Goal: Ask a question: Seek information or help from site administrators or community

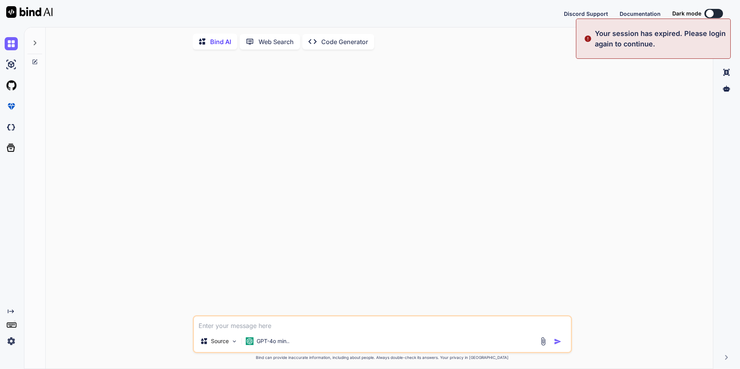
type textarea "x"
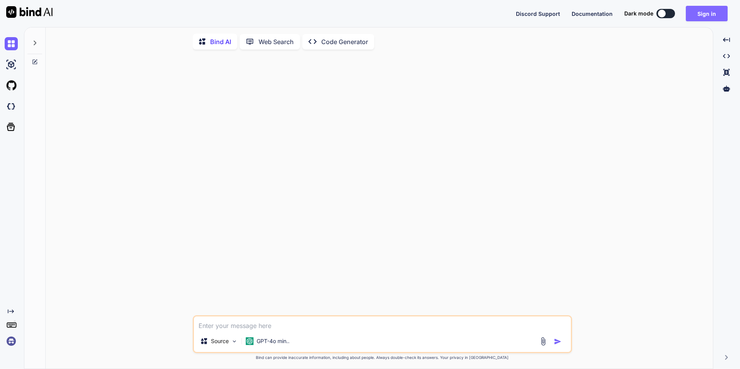
click at [238, 15] on button "Sign in" at bounding box center [707, 13] width 42 height 15
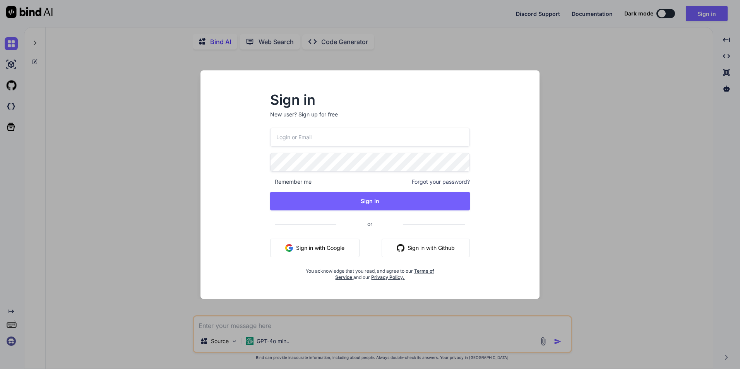
type input "[EMAIL_ADDRESS][DOMAIN_NAME]"
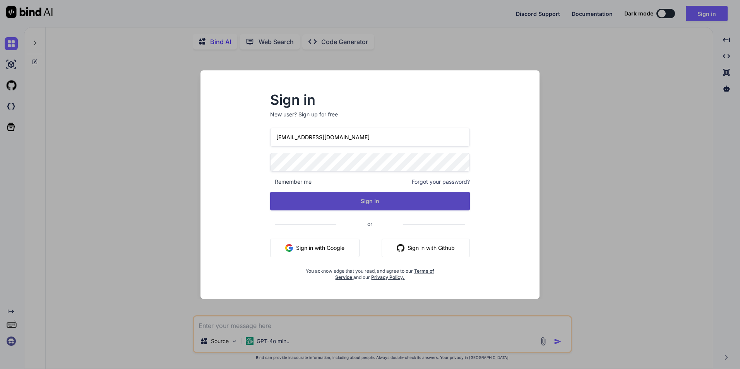
click at [238, 131] on button "Sign In" at bounding box center [370, 201] width 200 height 19
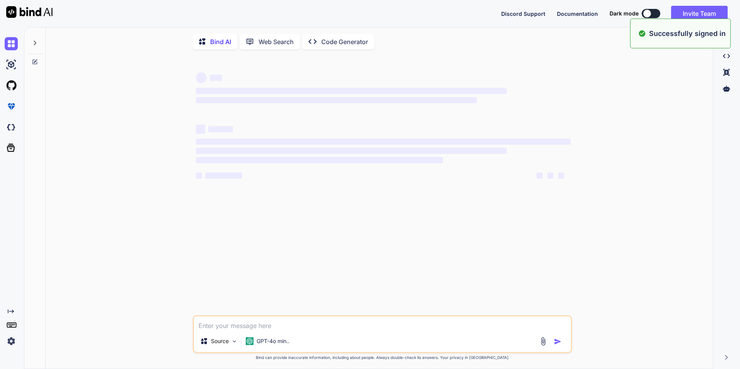
type textarea "x"
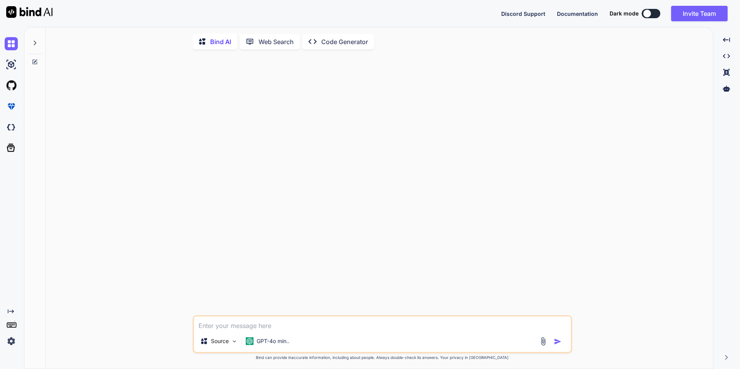
click at [238, 131] on textarea at bounding box center [382, 324] width 377 height 14
paste textarea "• Working on to Applying Middleware in my Nest.js application. o Integrate thir…"
type textarea "• Working on to Applying Middleware in my Nest.js application. o Integrate thir…"
type textarea "x"
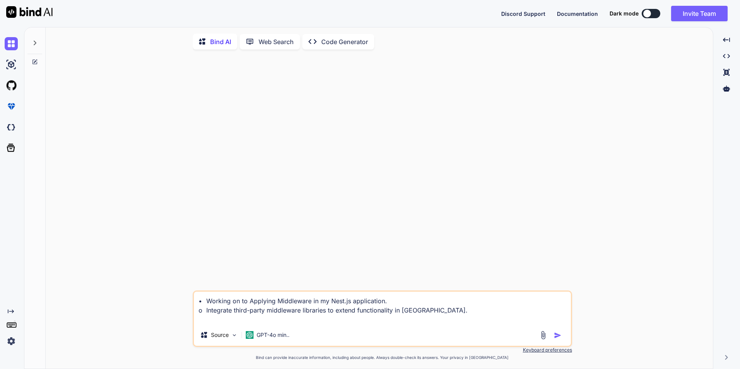
type textarea "• Working on to Applying Middleware in my Nest.js application. o Integrate thir…"
type textarea "x"
type textarea "• Working on to Applying Middleware in my Nest.js application. o Integrate thir…"
type textarea "x"
type textarea "• Working on to Applying Middleware in my Nest.js application. o Integrate thir…"
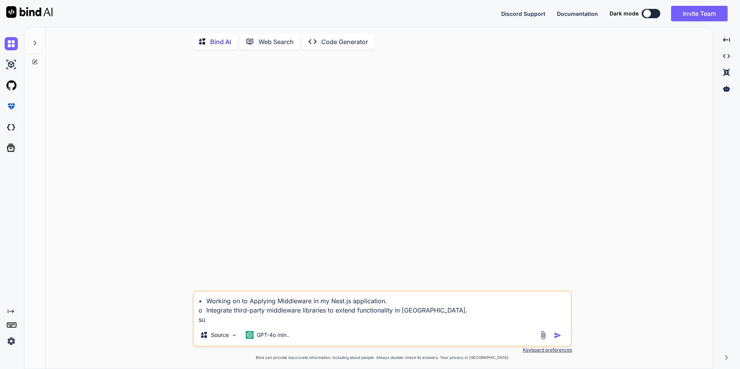
type textarea "x"
type textarea "• Working on to Applying Middleware in my Nest.js application. o Integrate thir…"
type textarea "x"
type textarea "• Working on to Applying Middleware in my Nest.js application. o Integrate thir…"
type textarea "x"
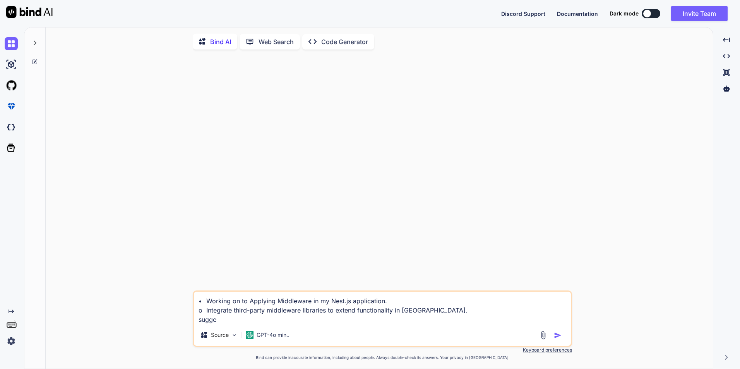
type textarea "• Working on to Applying Middleware in my Nest.js application. o Integrate thir…"
type textarea "x"
type textarea "• Working on to Applying Middleware in my Nest.js application. o Integrate thir…"
type textarea "x"
type textarea "• Working on to Applying Middleware in my Nest.js application. o Integrate thir…"
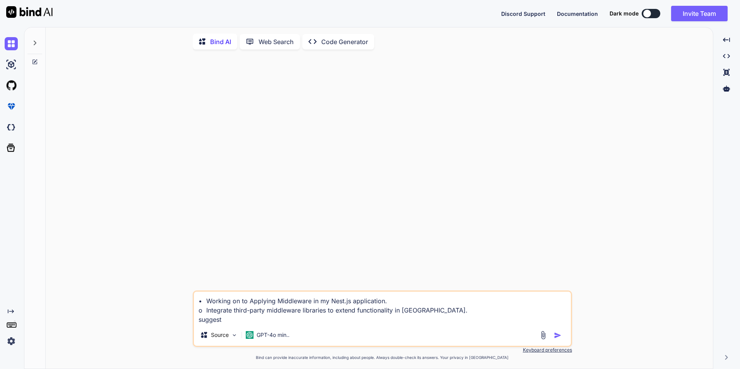
type textarea "x"
type textarea "• Working on to Applying Middleware in my Nest.js application. o Integrate thir…"
type textarea "x"
type textarea "• Working on to Applying Middleware in my Nest.js application. o Integrate thir…"
type textarea "x"
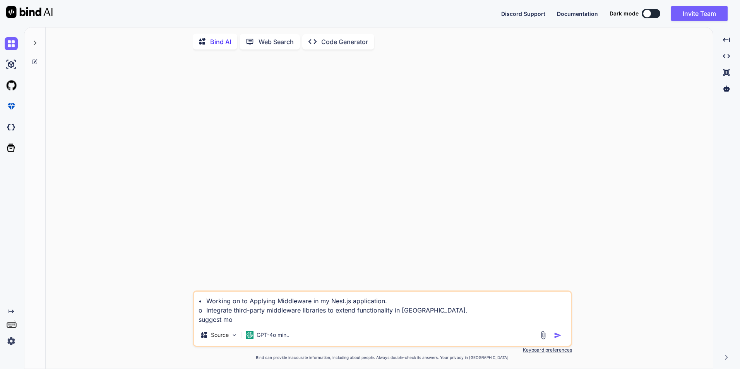
type textarea "• Working on to Applying Middleware in my Nest.js application. o Integrate thir…"
type textarea "x"
type textarea "• Working on to Applying Middleware in my Nest.js application. o Integrate thir…"
type textarea "x"
type textarea "• Working on to Applying Middleware in my Nest.js application. o Integrate thir…"
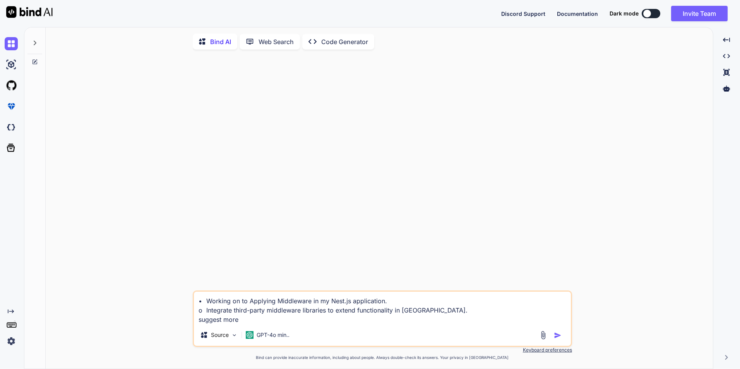
type textarea "x"
type textarea "• Working on to Applying Middleware in my Nest.js application. o Integrate thir…"
type textarea "x"
type textarea "• Working on to Applying Middleware in my Nest.js application. o Integrate thir…"
type textarea "x"
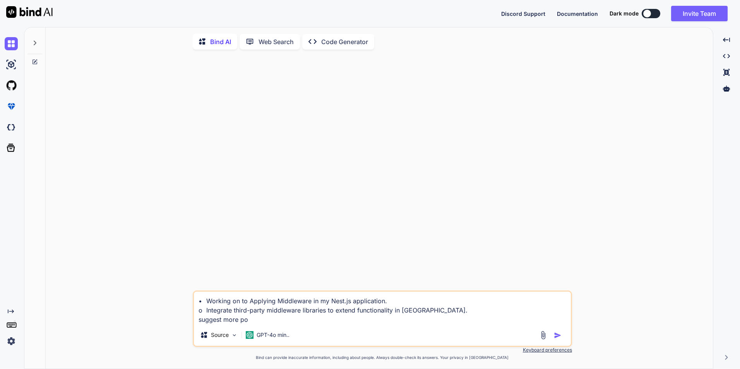
type textarea "• Working on to Applying Middleware in my Nest.js application. o Integrate thir…"
type textarea "x"
type textarea "• Working on to Applying Middleware in my Nest.js application. o Integrate thir…"
type textarea "x"
type textarea "• Working on to Applying Middleware in my Nest.js application. o Integrate thir…"
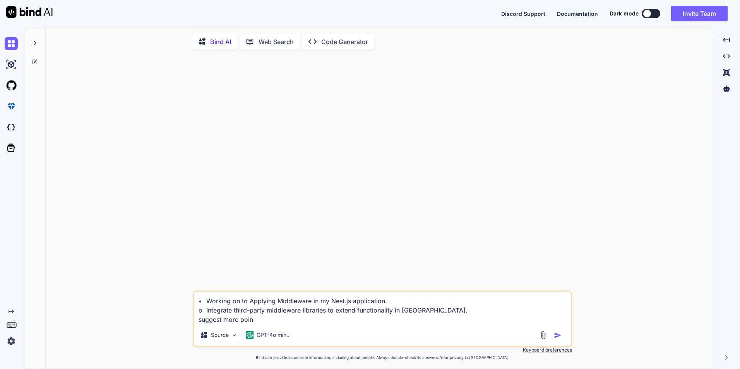
type textarea "x"
type textarea "• Working on to Applying Middleware in my Nest.js application. o Integrate thir…"
type textarea "x"
type textarea "• Working on to Applying Middleware in my Nest.js application. o Integrate thir…"
type textarea "x"
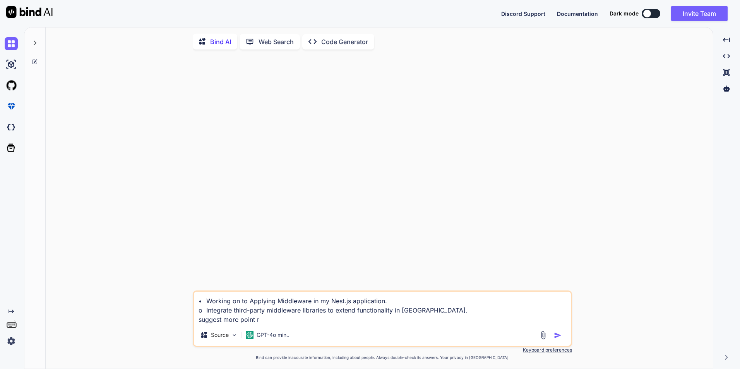
type textarea "• Working on to Applying Middleware in my Nest.js application. o Integrate thir…"
type textarea "x"
type textarea "• Working on to Applying Middleware in my Nest.js application. o Integrate thir…"
type textarea "x"
type textarea "• Working on to Applying Middleware in my Nest.js application. o Integrate thir…"
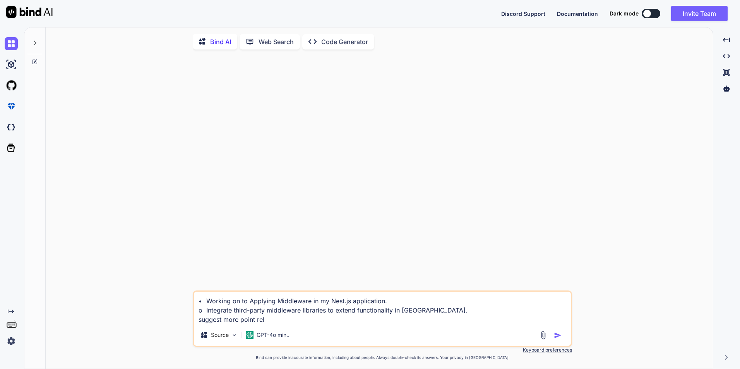
type textarea "x"
type textarea "• Working on to Applying Middleware in my Nest.js application. o Integrate thir…"
type textarea "x"
type textarea "• Working on to Applying Middleware in my Nest.js application. o Integrate thir…"
type textarea "x"
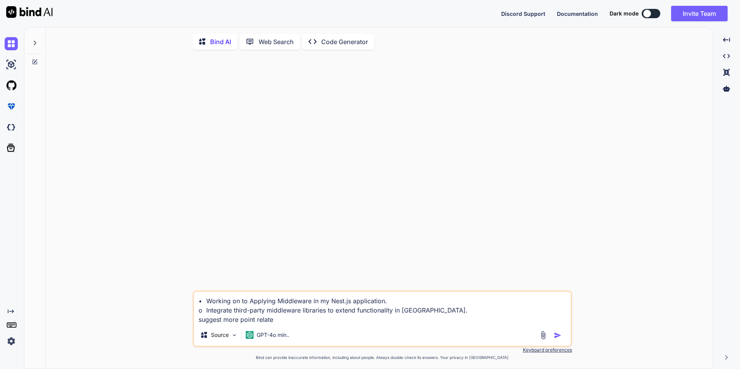
type textarea "• Working on to Applying Middleware in my Nest.js application. o Integrate thir…"
type textarea "x"
type textarea "• Working on to Applying Middleware in my Nest.js application. o Integrate thir…"
type textarea "x"
type textarea "• Working on to Applying Middleware in my Nest.js application. o Integrate thir…"
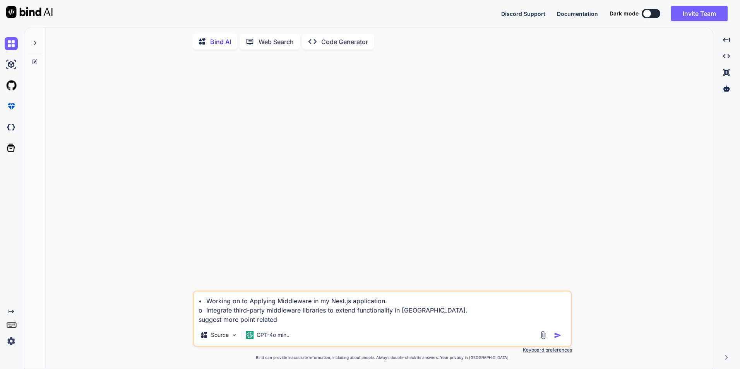
type textarea "x"
type textarea "• Working on to Applying Middleware in my Nest.js application. o Integrate thir…"
type textarea "x"
type textarea "• Working on to Applying Middleware in my Nest.js application. o Integrate thir…"
type textarea "x"
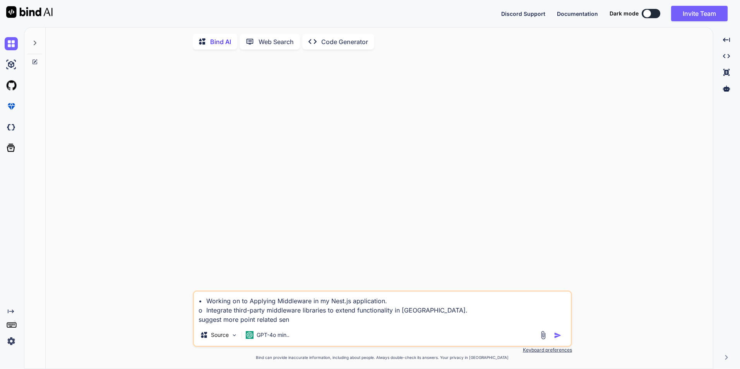
type textarea "• Working on to Applying Middleware in my Nest.js application. o Integrate thir…"
type textarea "x"
type textarea "• Working on to Applying Middleware in my Nest.js application. o Integrate thir…"
type textarea "x"
type textarea "• Working on to Applying Middleware in my Nest.js application. o Integrate thir…"
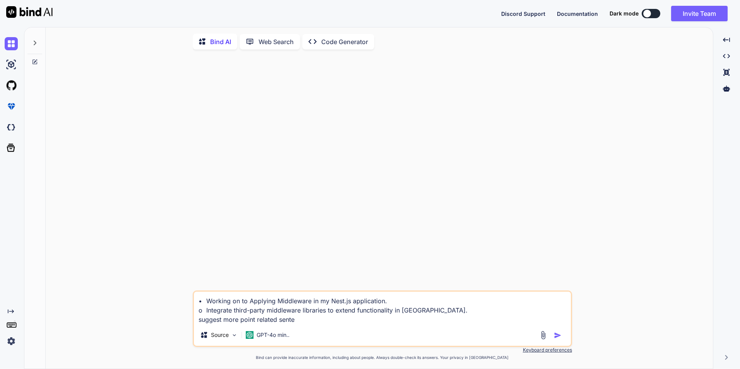
type textarea "x"
type textarea "• Working on to Applying Middleware in my Nest.js application. o Integrate thir…"
type textarea "x"
type textarea "• Working on to Applying Middleware in my Nest.js application. o Integrate thir…"
type textarea "x"
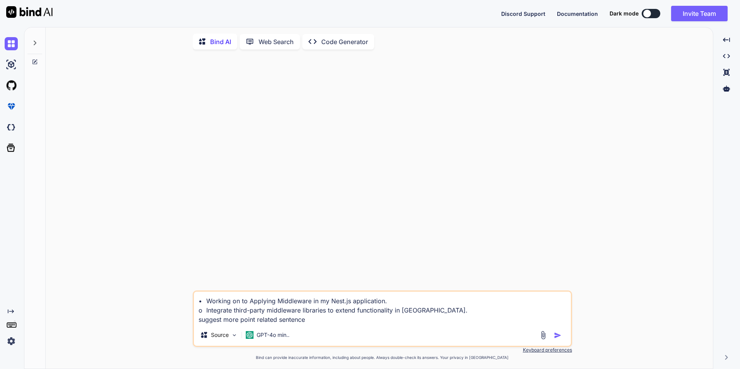
type textarea "• Working on to Applying Middleware in my Nest.js application. o Integrate thir…"
type textarea "x"
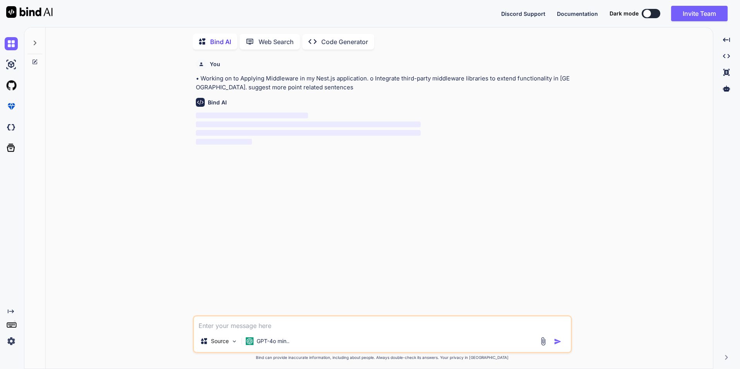
scroll to position [3, 0]
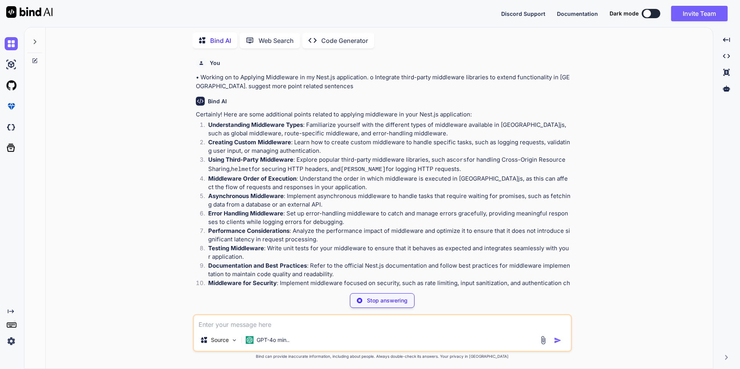
type textarea "x"
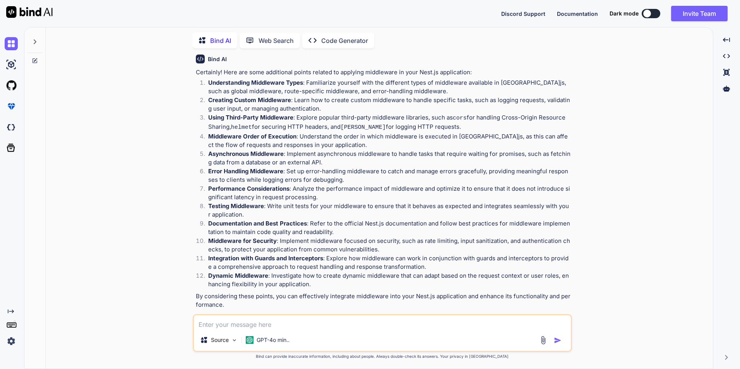
scroll to position [50, 0]
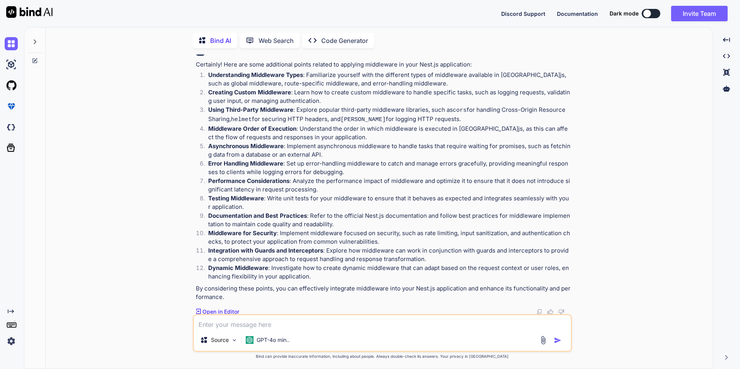
click at [238, 131] on textarea at bounding box center [382, 323] width 377 height 14
type textarea "n"
type textarea "x"
type textarea "ne"
type textarea "x"
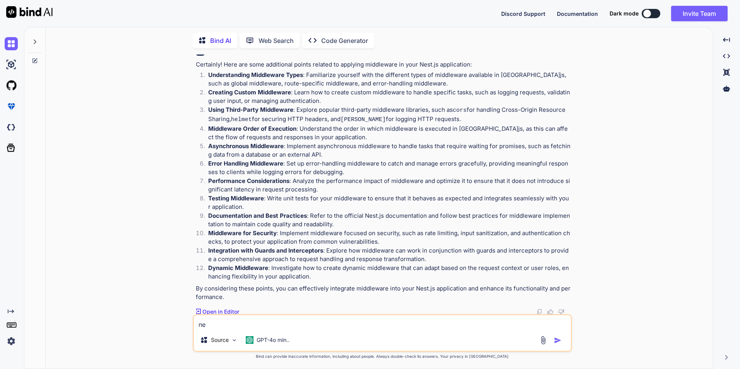
type textarea "nes"
type textarea "x"
type textarea "nest"
type textarea "x"
type textarea "nest"
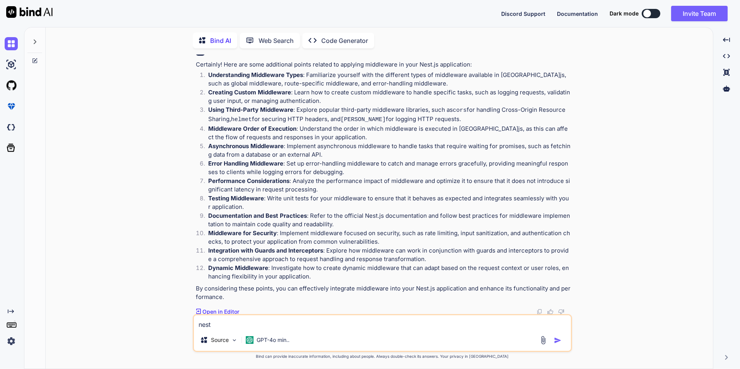
type textarea "x"
type textarea "nest"
type textarea "x"
type textarea "nest."
type textarea "x"
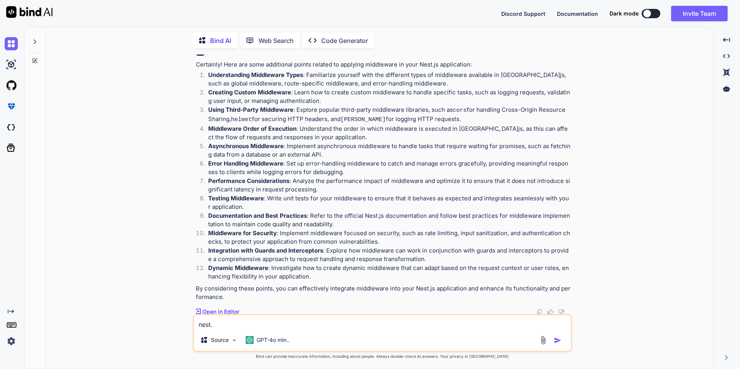
type textarea "nest.j"
type textarea "x"
type textarea "nest.js"
type textarea "x"
type textarea "nest.js"
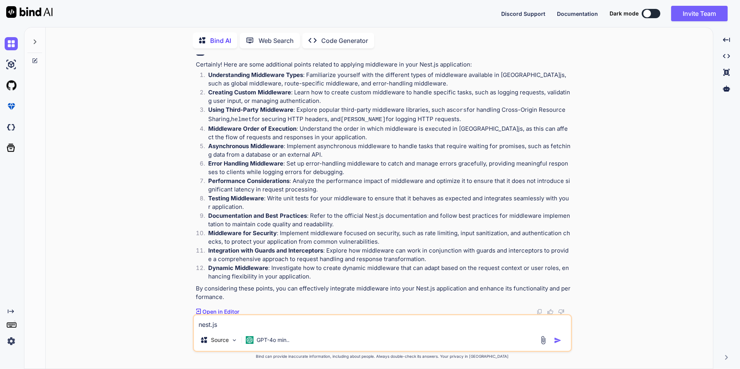
type textarea "x"
type textarea "nest.js r"
type textarea "x"
type textarea "nest.js re"
type textarea "x"
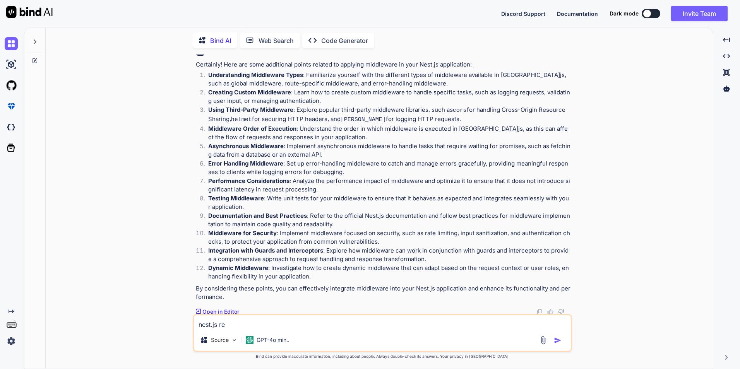
type textarea "nest.js rel"
type textarea "x"
type textarea "nest.js [MEDICAL_DATA]"
type textarea "x"
type textarea "nest.js relat"
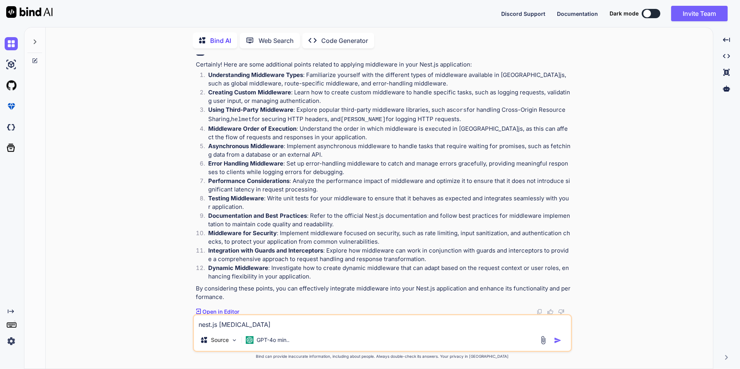
type textarea "x"
type textarea "nest.js relate"
type textarea "x"
type textarea "nest.js related"
type textarea "x"
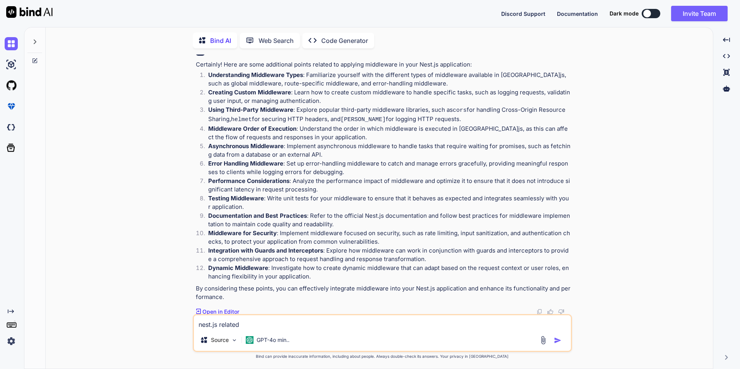
type textarea "nest.js related"
type textarea "x"
type textarea "nest.js related p"
type textarea "x"
type textarea "nest.js related po"
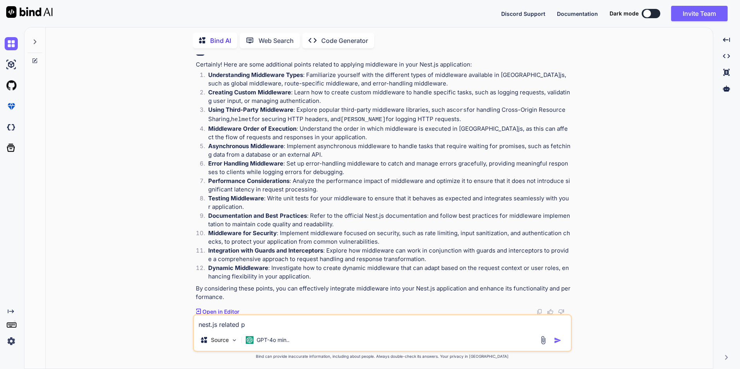
type textarea "x"
type textarea "nest.js related poi"
type textarea "x"
type textarea "nest.js related poin"
type textarea "x"
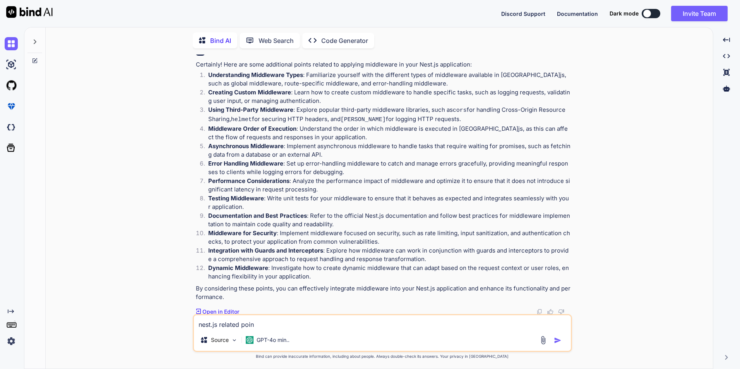
type textarea "nest.js related point"
type textarea "x"
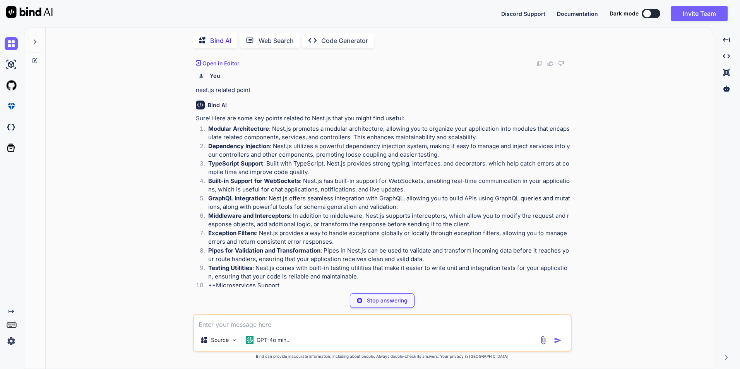
scroll to position [305, 0]
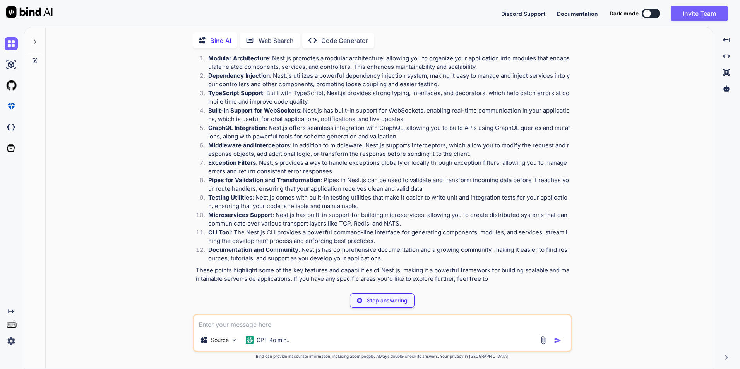
type textarea "x"
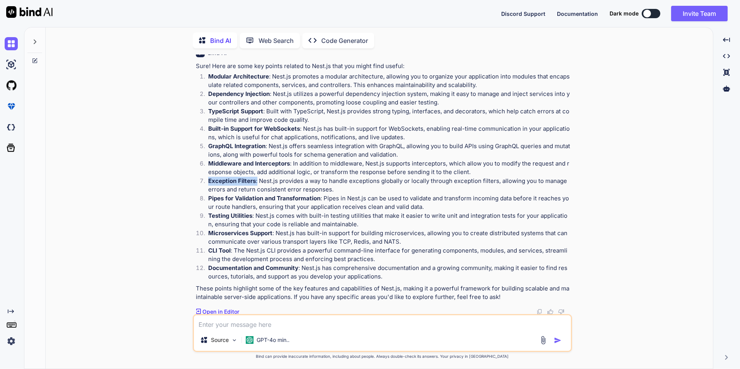
drag, startPoint x: 208, startPoint y: 179, endPoint x: 257, endPoint y: 180, distance: 49.2
click at [238, 131] on p "Exception Filters : Nest.js provides a way to handle exceptions globally or loc…" at bounding box center [389, 185] width 362 height 17
drag, startPoint x: 329, startPoint y: 180, endPoint x: 497, endPoint y: 180, distance: 168.1
click at [238, 131] on p "Exception Filters : Nest.js provides a way to handle exceptions globally or loc…" at bounding box center [389, 185] width 362 height 17
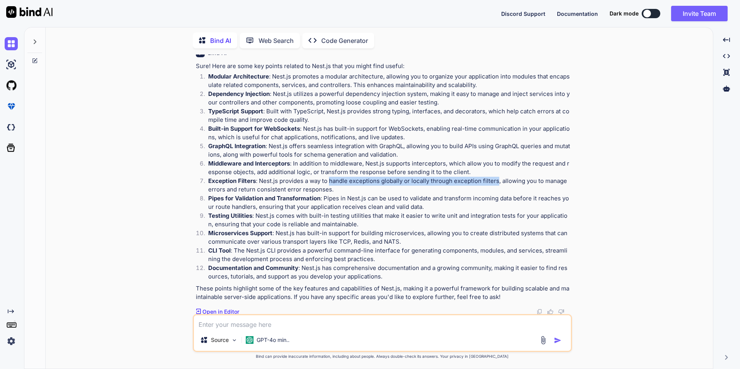
copy p "handle exceptions globally or locally through exception filters"
click at [238, 131] on p "Pipes for Validation and Transformation : Pipes in [GEOGRAPHIC_DATA]js can be u…" at bounding box center [389, 202] width 362 height 17
drag, startPoint x: 329, startPoint y: 178, endPoint x: 496, endPoint y: 188, distance: 166.8
click at [238, 131] on p "Exception Filters : Nest.js provides a way to handle exceptions globally or loc…" at bounding box center [389, 185] width 362 height 17
copy p "handle exceptions globally or locally through exception filters, allowing you t…"
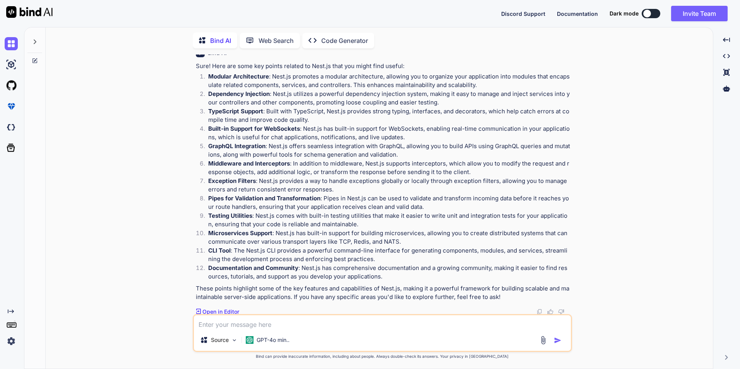
click at [238, 131] on p "Pipes for Validation and Transformation : Pipes in [GEOGRAPHIC_DATA]js can be u…" at bounding box center [389, 202] width 362 height 17
drag, startPoint x: 256, startPoint y: 179, endPoint x: 243, endPoint y: 182, distance: 13.5
click at [238, 131] on p "Exception Filters : Nest.js provides a way to handle exceptions globally or loc…" at bounding box center [389, 185] width 362 height 17
drag, startPoint x: 497, startPoint y: 179, endPoint x: 483, endPoint y: 180, distance: 14.0
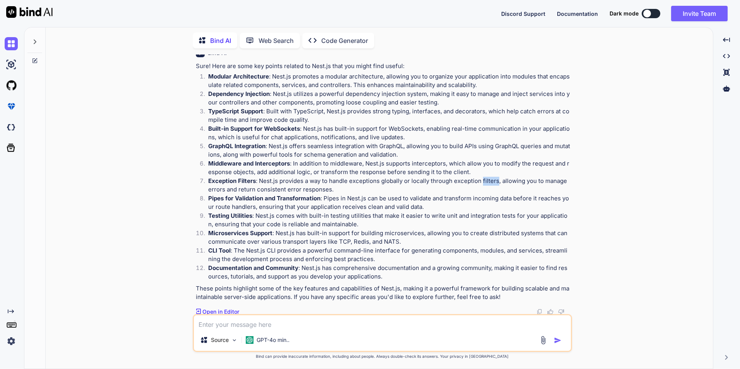
click at [238, 131] on p "Exception Filters : Nest.js provides a way to handle exceptions globally or loc…" at bounding box center [389, 185] width 362 height 17
copy p "filters"
click at [238, 131] on div "You • Working on to Applying Middleware in my Nest.js application. o Integrate …" at bounding box center [382, 212] width 661 height 314
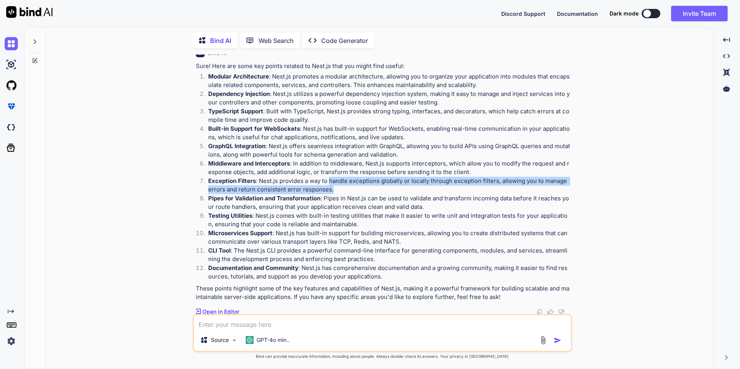
drag, startPoint x: 329, startPoint y: 179, endPoint x: 368, endPoint y: 185, distance: 39.6
click at [238, 131] on p "Exception Filters : Nest.js provides a way to handle exceptions globally or loc…" at bounding box center [389, 185] width 362 height 17
copy p "handle exceptions globally or locally through exception filters, allowing you t…"
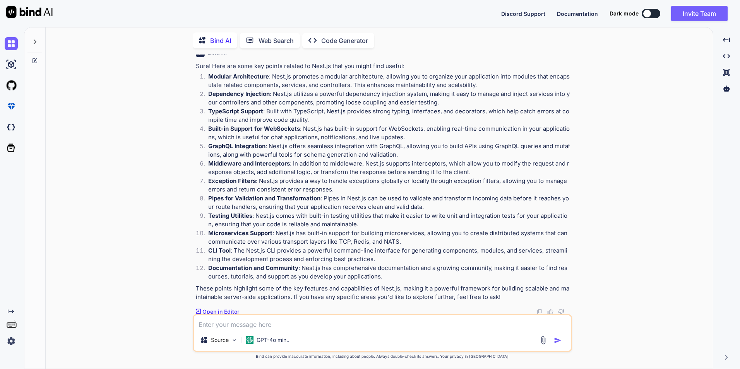
click at [238, 131] on textarea at bounding box center [382, 323] width 377 height 14
paste textarea "• Working on to handling exceptions filters. o Working on to handling exception…"
type textarea "• Working on to handling exceptions filters. o Working on to handling exception…"
type textarea "x"
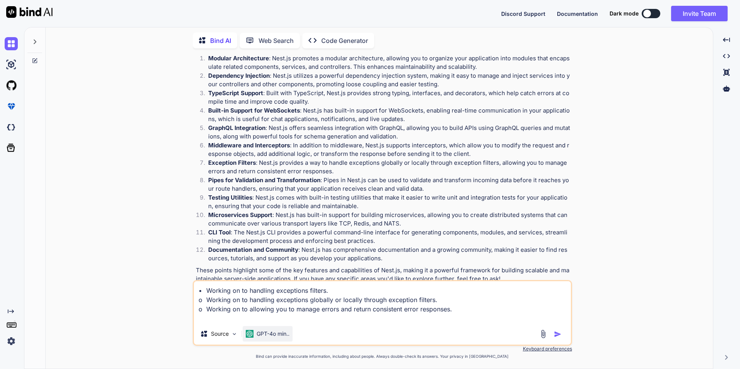
type textarea "• Working on to handling exceptions filters. o Working on to handling exception…"
type textarea "x"
type textarea "• Working on to handling exceptions filters. o Working on to handling exception…"
type textarea "x"
type textarea "• Working on to handling exceptions filters. o Working on to handling exception…"
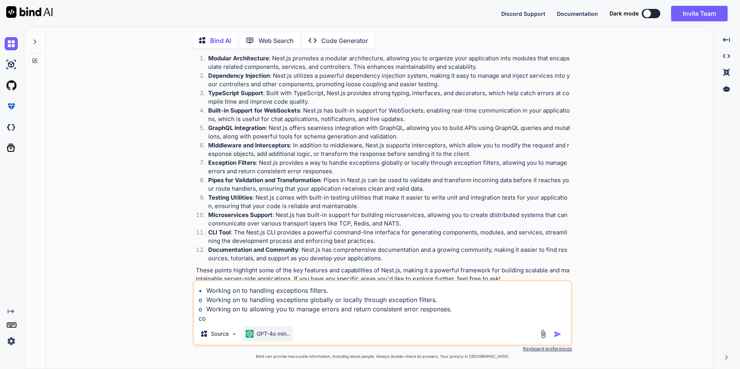
type textarea "x"
type textarea "• Working on to handling exceptions filters. o Working on to handling exception…"
type textarea "x"
type textarea "• Working on to handling exceptions filters. o Working on to handling exception…"
type textarea "x"
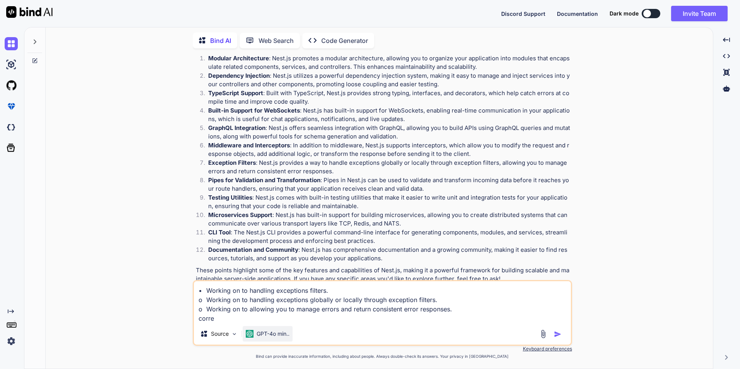
type textarea "• Working on to handling exceptions filters. o Working on to handling exception…"
type textarea "x"
type textarea "• Working on to handling exceptions filters. o Working on to handling exception…"
type textarea "x"
type textarea "• Working on to handling exceptions filters. o Working on to handling exception…"
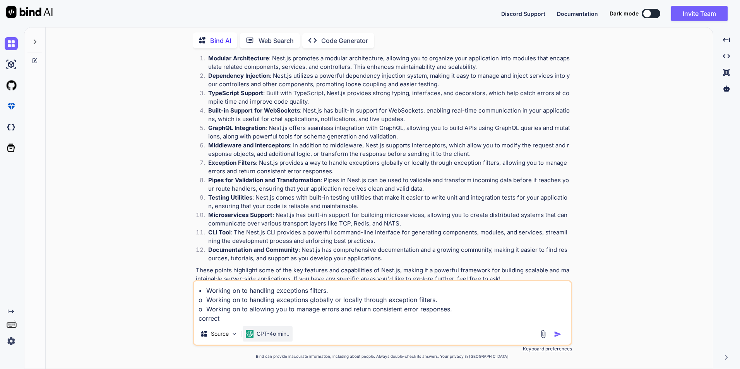
type textarea "x"
type textarea "• Working on to handling exceptions filters. o Working on to handling exception…"
type textarea "x"
type textarea "• Working on to handling exceptions filters. o Working on to handling exception…"
type textarea "x"
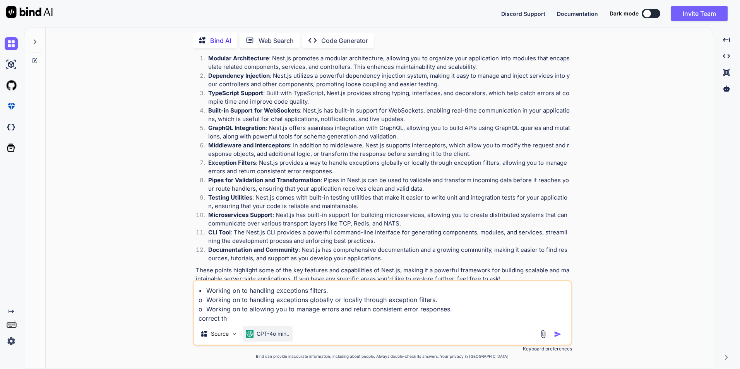
type textarea "• Working on to handling exceptions filters. o Working on to handling exception…"
type textarea "x"
type textarea "• Working on to handling exceptions filters. o Working on to handling exception…"
type textarea "x"
type textarea "• Working on to handling exceptions filters. o Working on to handling exception…"
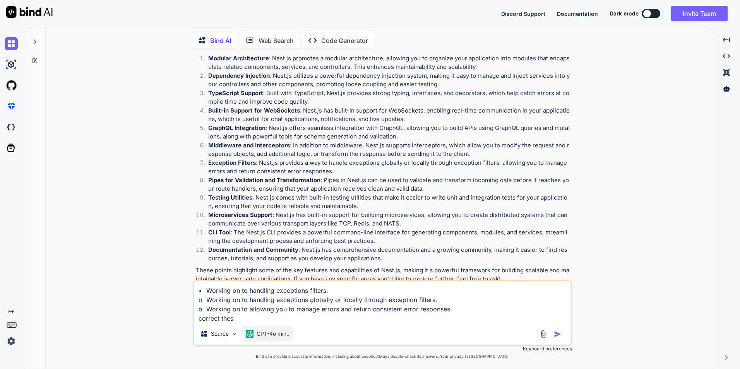
type textarea "x"
type textarea "• Working on to handling exceptions filters. o Working on to handling exception…"
type textarea "x"
type textarea "• Working on to handling exceptions filters. o Working on to handling exception…"
type textarea "x"
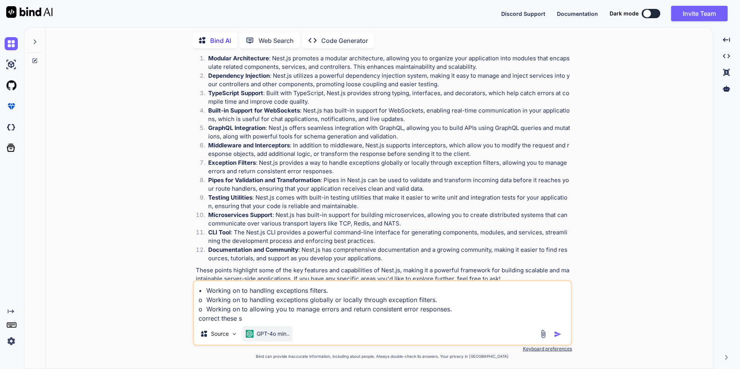
type textarea "• Working on to handling exceptions filters. o Working on to handling exception…"
type textarea "x"
type textarea "• Working on to handling exceptions filters. o Working on to handling exception…"
type textarea "x"
type textarea "• Working on to handling exceptions filters. o Working on to handling exception…"
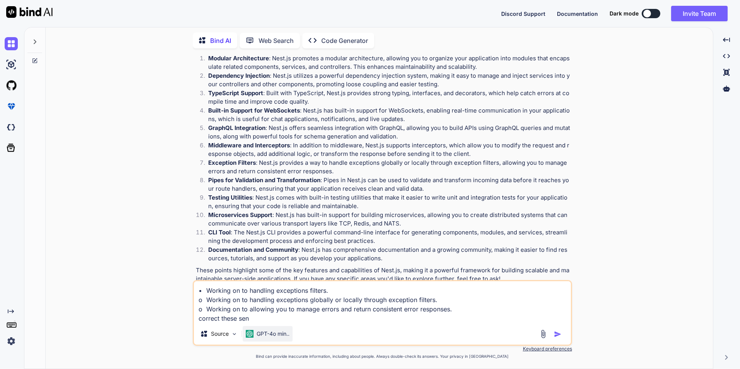
type textarea "x"
type textarea "• Working on to handling exceptions filters. o Working on to handling exception…"
type textarea "x"
type textarea "• Working on to handling exceptions filters. o Working on to handling exception…"
type textarea "x"
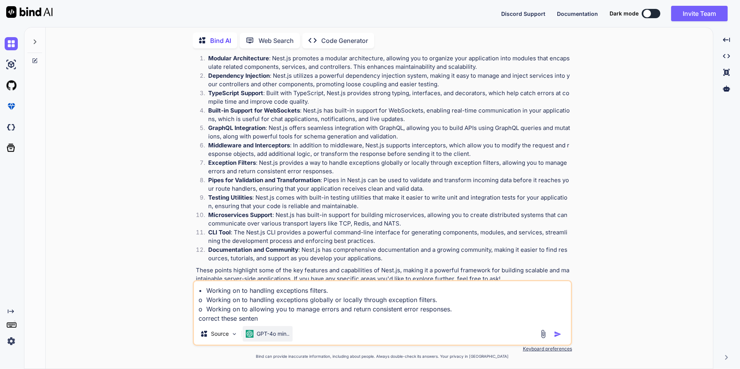
type textarea "• Working on to handling exceptions filters. o Working on to handling exception…"
type textarea "x"
type textarea "• Working on to handling exceptions filters. o Working on to handling exception…"
type textarea "x"
type textarea "• Working on to handling exceptions filters. o Working on to handling exception…"
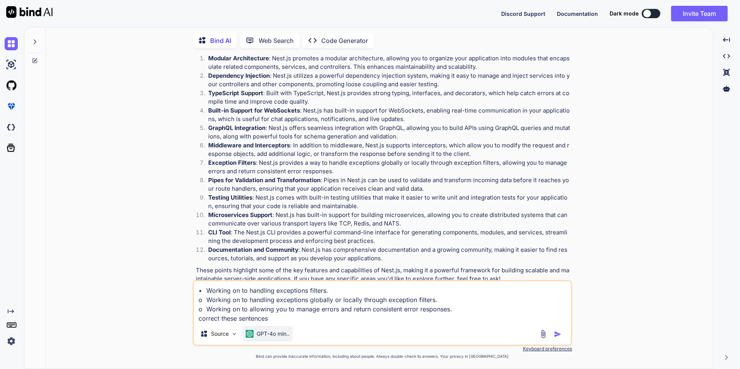
type textarea "x"
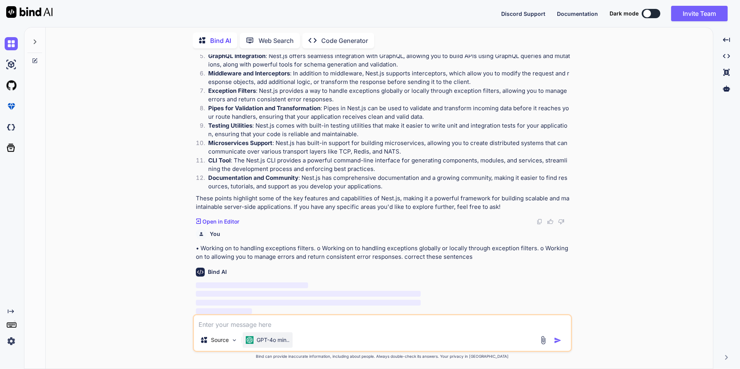
scroll to position [441, 0]
click at [238, 14] on button at bounding box center [651, 13] width 19 height 9
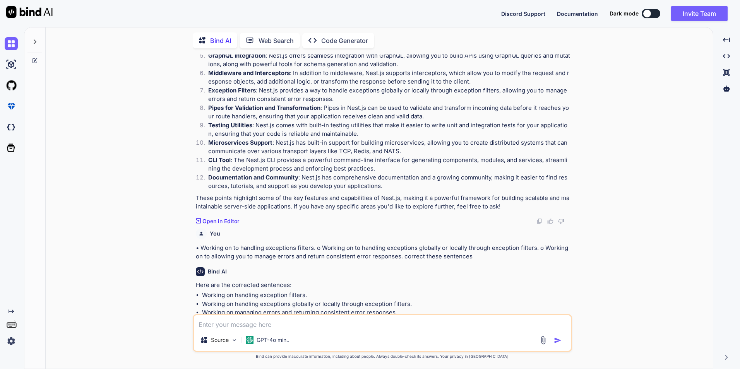
type textarea "x"
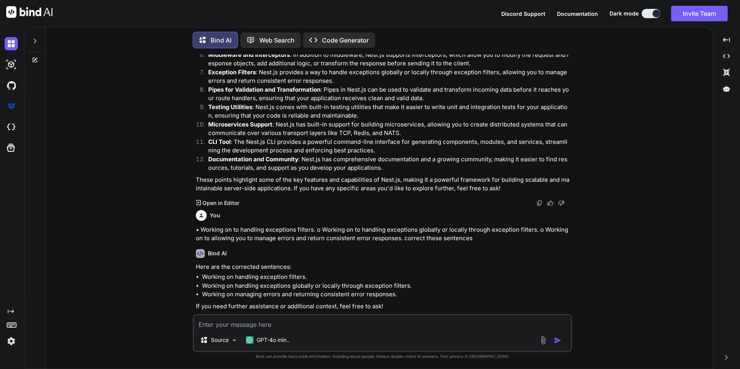
scroll to position [469, 0]
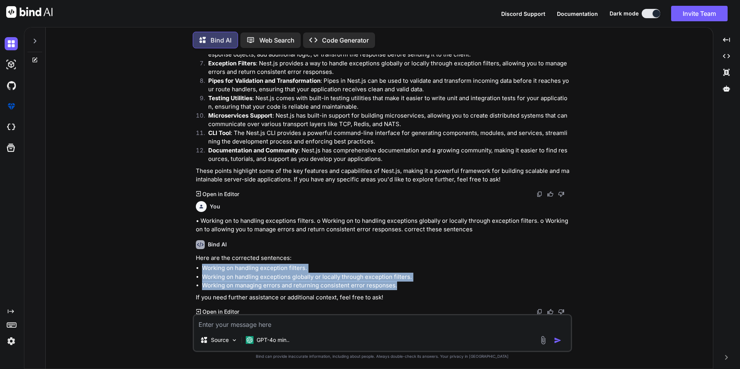
drag, startPoint x: 402, startPoint y: 285, endPoint x: 204, endPoint y: 267, distance: 198.7
click at [204, 131] on ul "Working on handling exception filters. Working on handling exceptions globally …" at bounding box center [383, 277] width 375 height 26
copy ul "Working on handling exception filters. Working on handling exceptions globally …"
click at [238, 131] on li "Working on handling exception filters." at bounding box center [386, 268] width 369 height 9
